Goal: Transaction & Acquisition: Purchase product/service

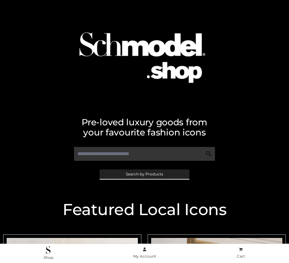
click at [144, 174] on span "Search by Products" at bounding box center [144, 174] width 37 height 4
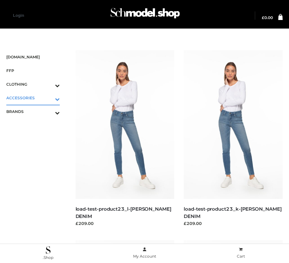
click at [48, 98] on icon "Toggle Submenu" at bounding box center [24, 98] width 71 height 7
click at [36, 111] on span "BAGS" at bounding box center [36, 111] width 47 height 7
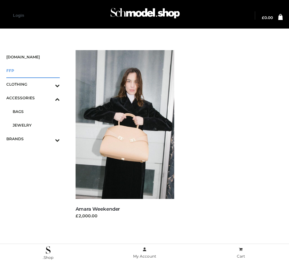
click at [33, 70] on span "FFP" at bounding box center [33, 70] width 54 height 7
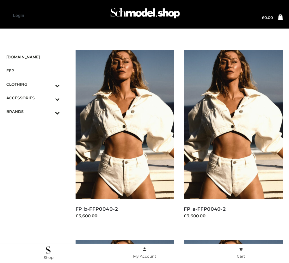
scroll to position [534, 0]
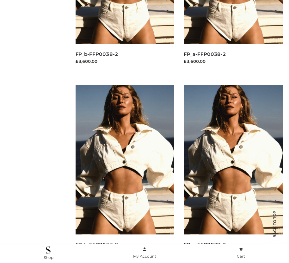
click at [233, 174] on img at bounding box center [233, 159] width 99 height 149
